Goal: Find specific page/section: Find specific page/section

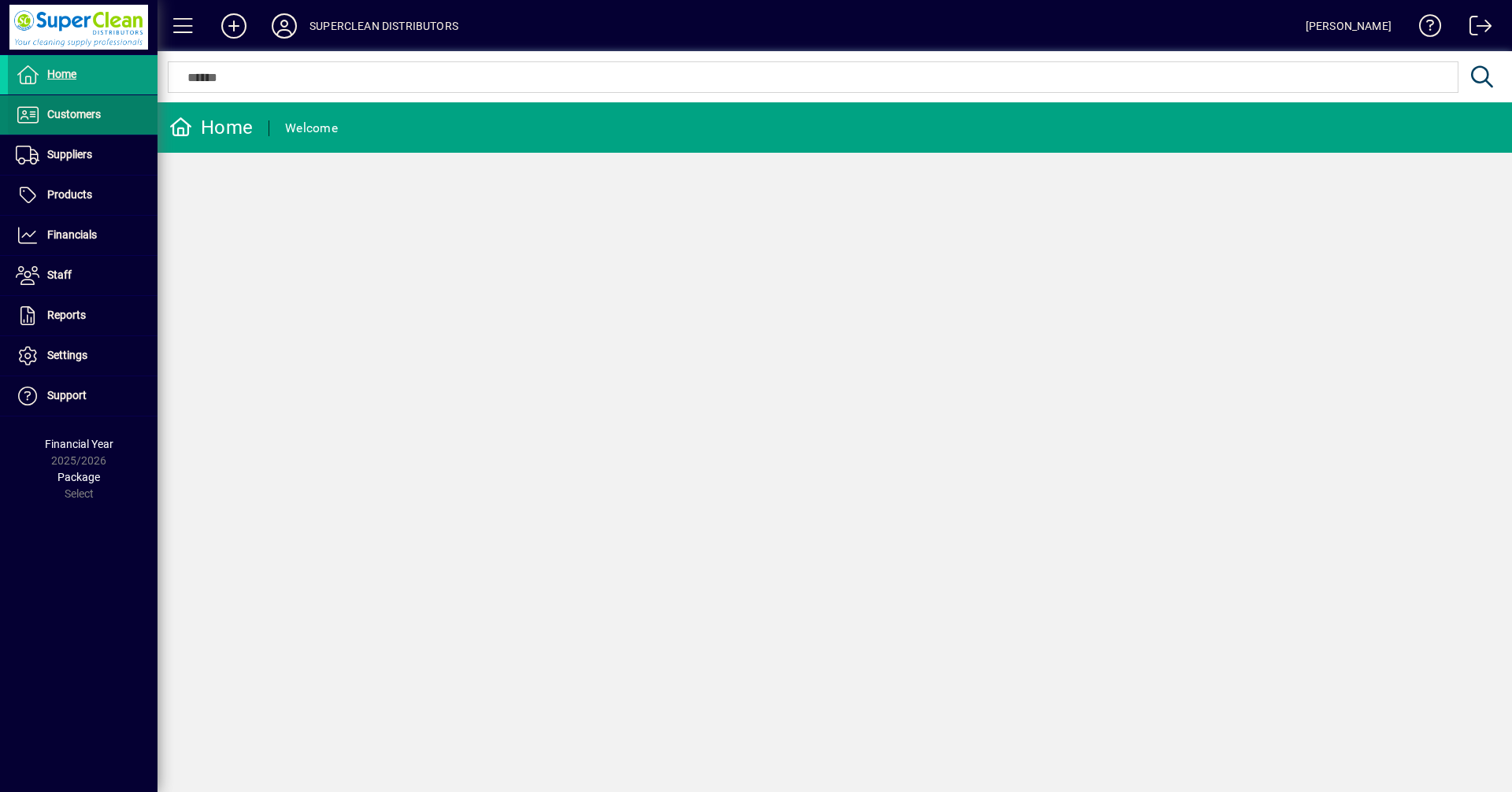
click at [84, 109] on span "Customers" at bounding box center [74, 114] width 53 height 13
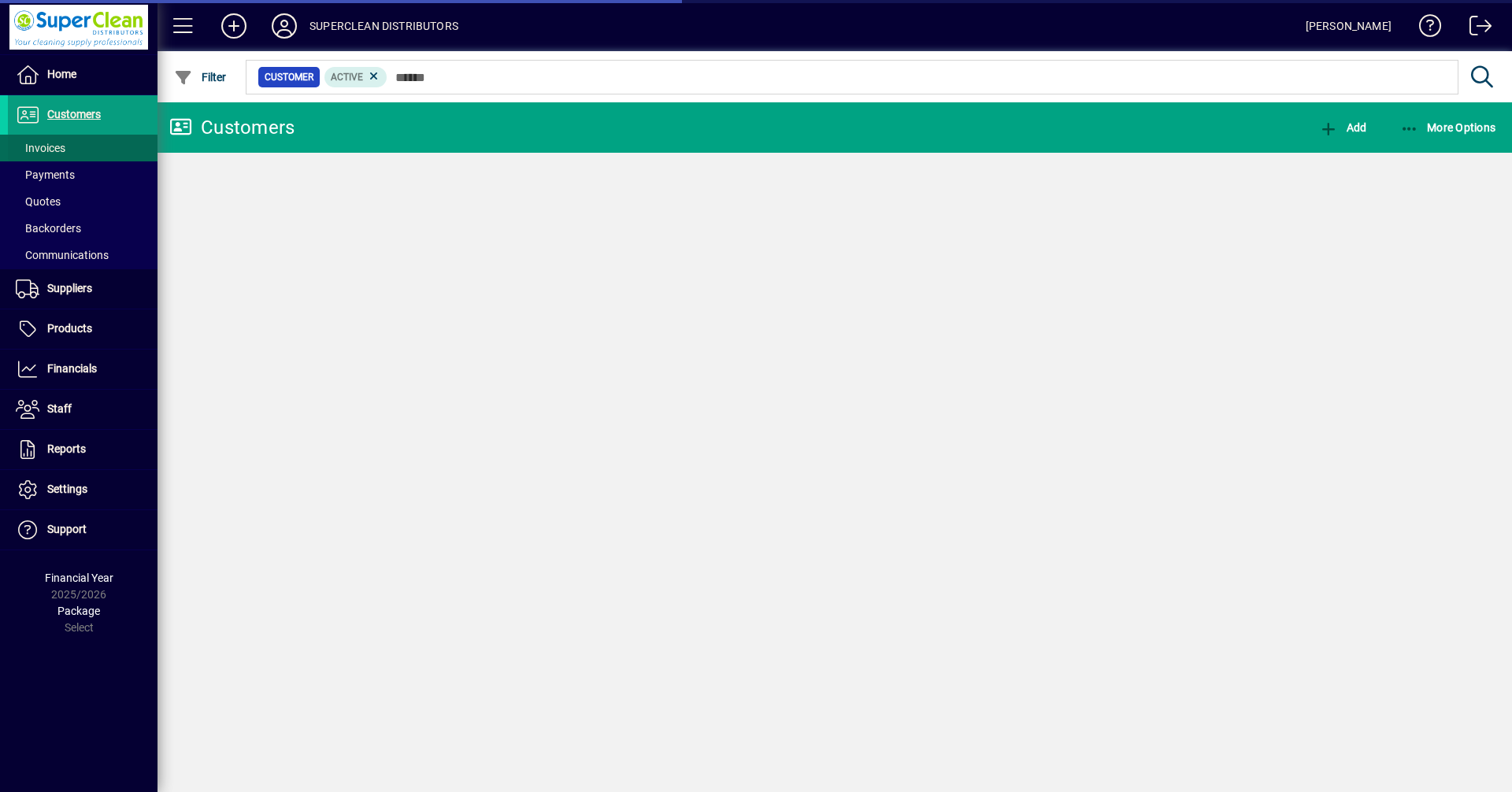
click at [53, 153] on span "Invoices" at bounding box center [40, 148] width 49 height 13
